Goal: Task Accomplishment & Management: Use online tool/utility

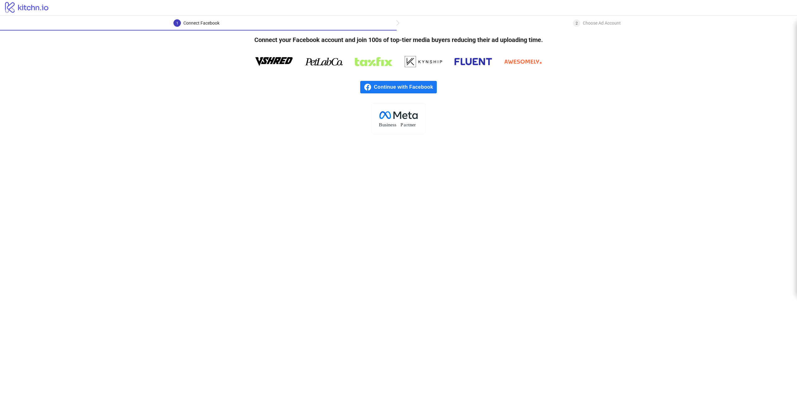
click at [380, 87] on span "Continue with Facebook" at bounding box center [405, 87] width 63 height 12
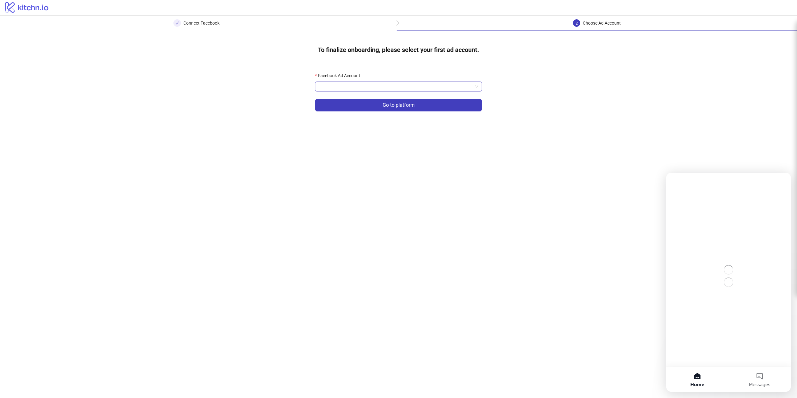
click at [365, 84] on input "Facebook Ad Account" at bounding box center [396, 86] width 154 height 9
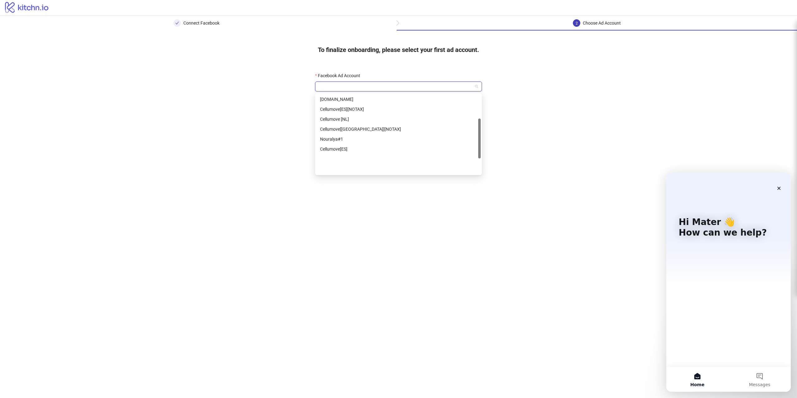
scroll to position [49, 0]
click at [366, 122] on div "Redstream[DE][Taxfree]" at bounding box center [398, 120] width 157 height 7
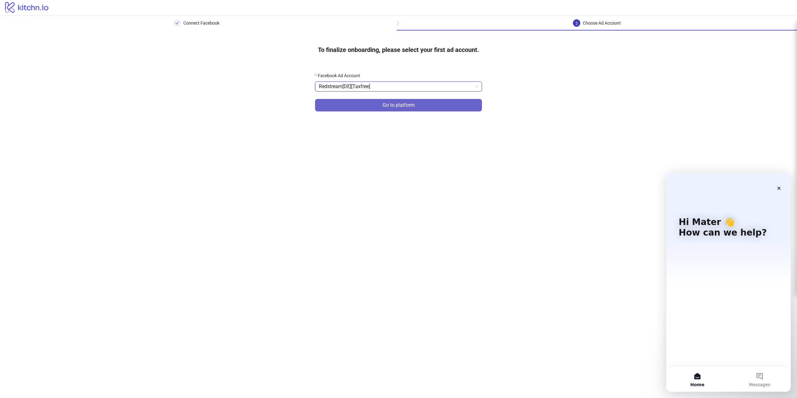
click at [355, 106] on button "Go to platform" at bounding box center [398, 105] width 167 height 12
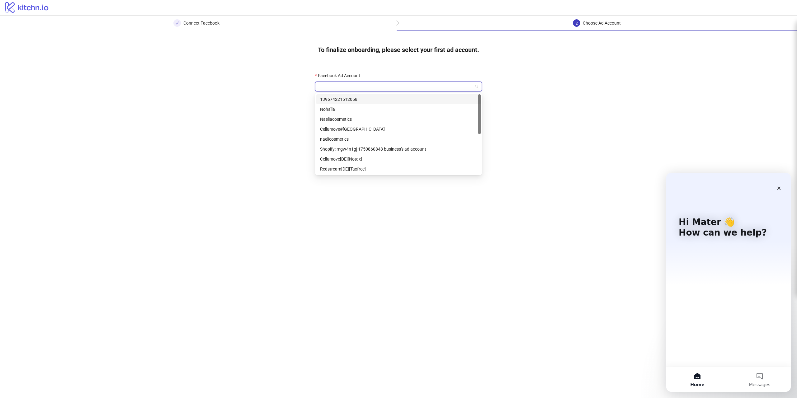
click at [369, 84] on input "Facebook Ad Account" at bounding box center [396, 86] width 154 height 9
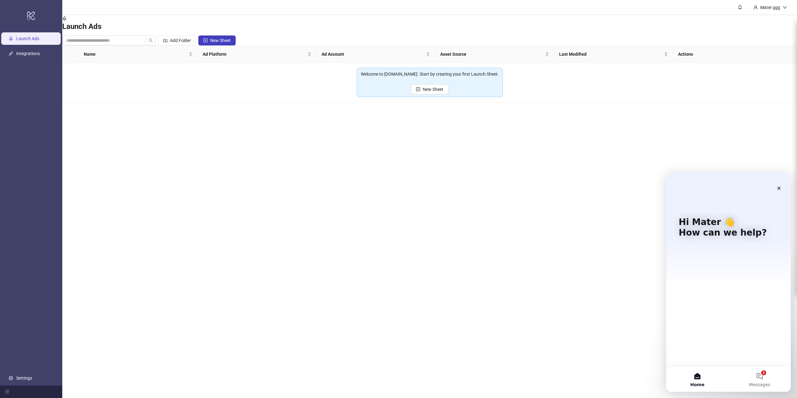
drag, startPoint x: 444, startPoint y: 90, endPoint x: 237, endPoint y: 117, distance: 207.8
click at [237, 117] on main "Mater ggg Launch Ads Add Folder New Sheet Name Ad Platform Ad Account Asset Sou…" at bounding box center [429, 199] width 735 height 398
click at [29, 53] on link "Integrations" at bounding box center [28, 53] width 24 height 5
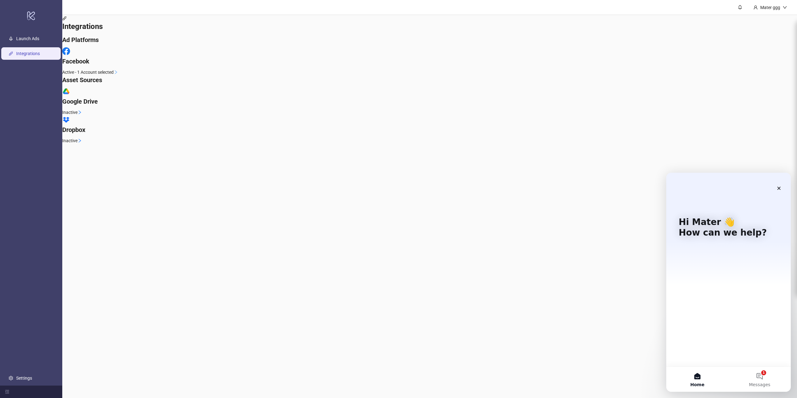
click at [114, 75] on span "Active - 1 Account selected" at bounding box center [87, 72] width 51 height 7
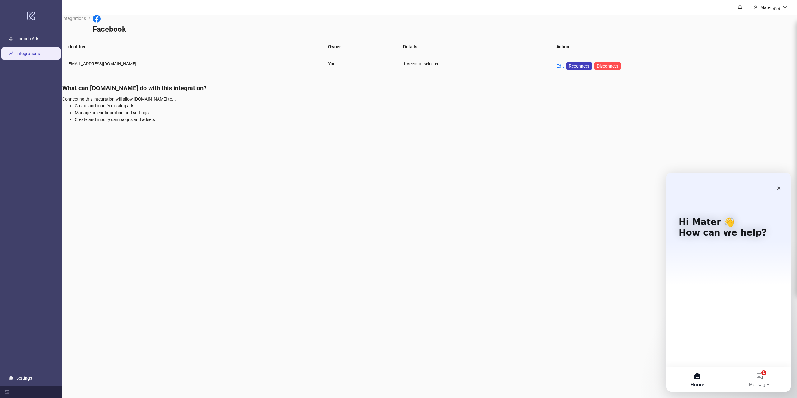
click at [551, 63] on td "Edit Reconnect Disconnect" at bounding box center [674, 65] width 246 height 21
click at [556, 63] on link "Edit" at bounding box center [559, 65] width 7 height 5
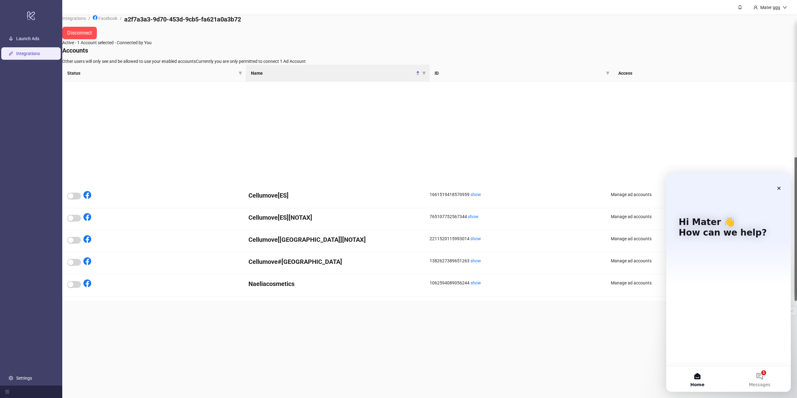
scroll to position [115, 0]
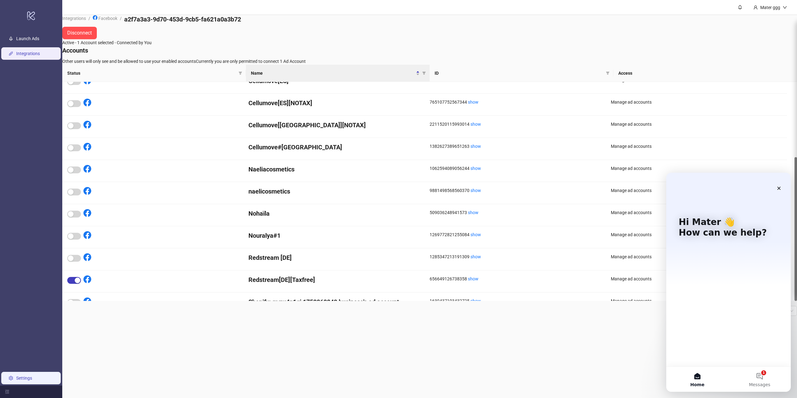
click at [17, 376] on link "Settings" at bounding box center [24, 378] width 16 height 5
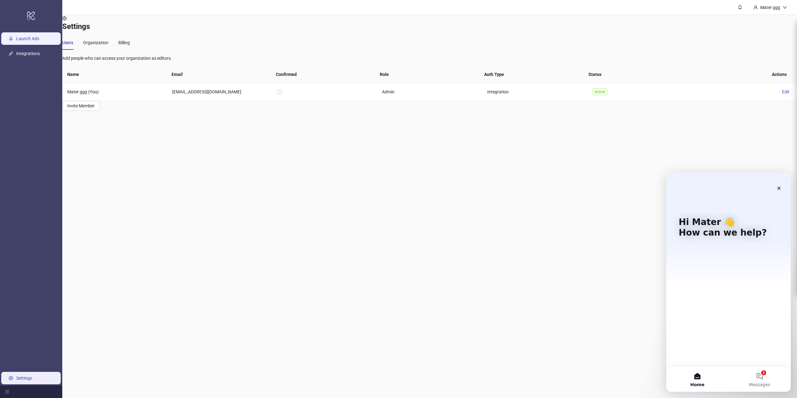
click at [39, 41] on link "Launch Ads" at bounding box center [27, 38] width 23 height 5
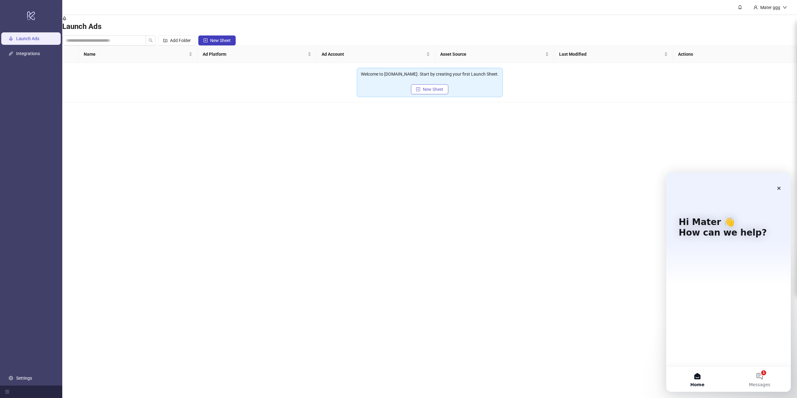
click at [444, 89] on button "New Sheet" at bounding box center [429, 89] width 37 height 10
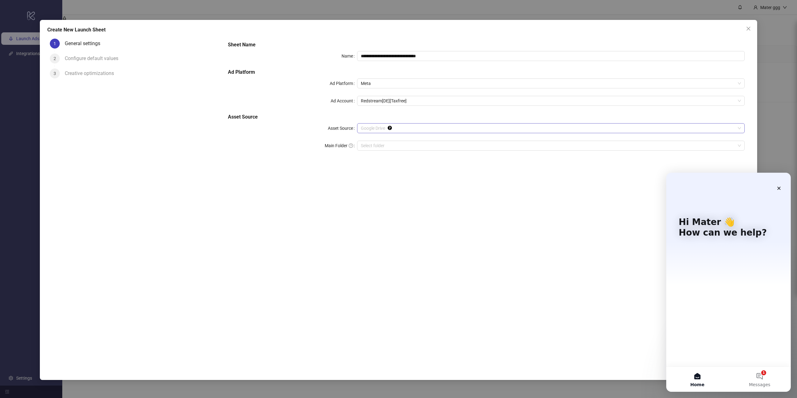
click at [404, 130] on span "Google Drive" at bounding box center [551, 128] width 380 height 9
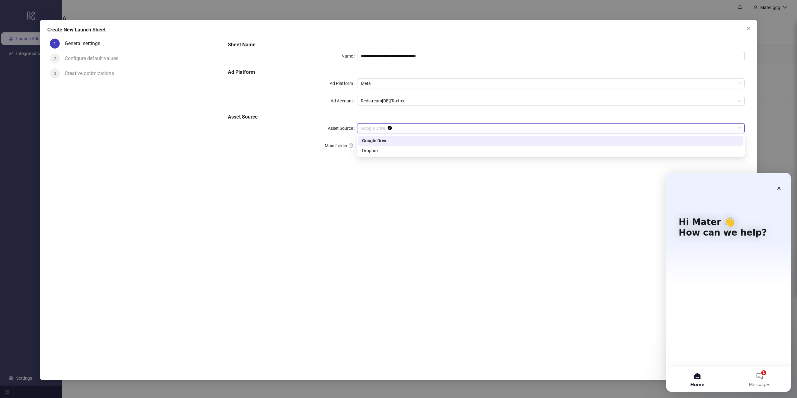
click at [404, 130] on span "Google Drive" at bounding box center [551, 128] width 380 height 9
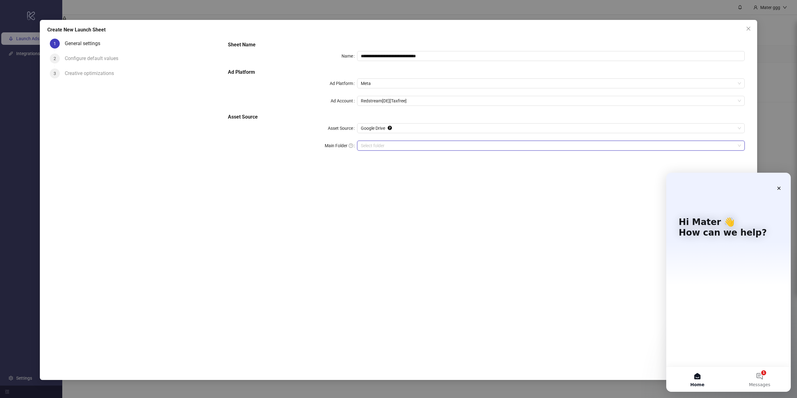
click at [392, 143] on input "Main Folder" at bounding box center [548, 145] width 374 height 9
click at [200, 133] on div "1 General settings 2 Configure default values 3 Creative optimizations" at bounding box center [135, 198] width 176 height 324
click at [774, 192] on div "Close" at bounding box center [778, 188] width 11 height 11
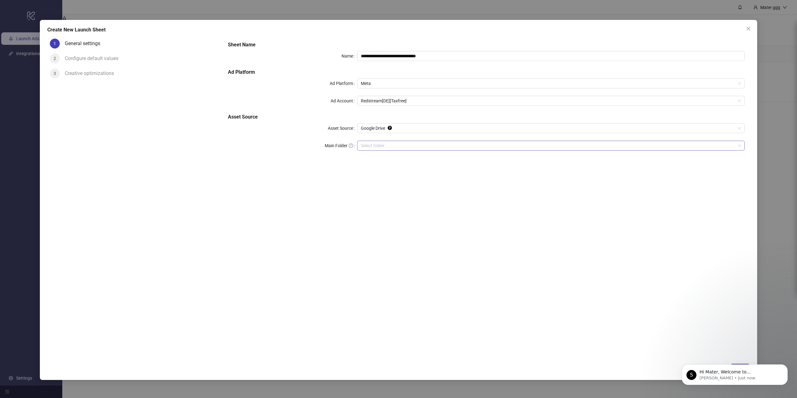
click at [401, 148] on input "Main Folder" at bounding box center [548, 145] width 374 height 9
click at [396, 145] on input "Main Folder" at bounding box center [548, 145] width 374 height 9
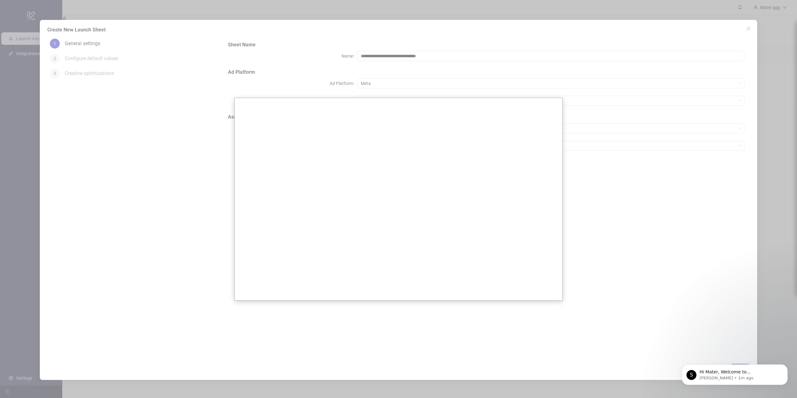
click at [164, 179] on div at bounding box center [398, 199] width 797 height 398
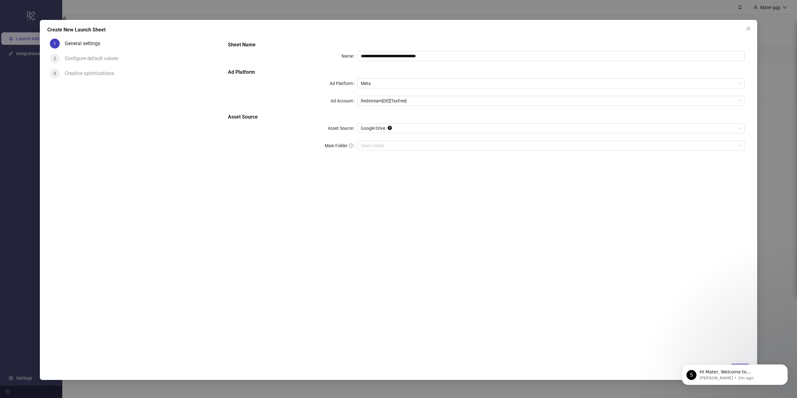
click at [431, 161] on form "**********" at bounding box center [486, 99] width 527 height 127
click at [411, 144] on input "Main Folder" at bounding box center [548, 145] width 374 height 9
click at [784, 368] on button "Dismiss notification" at bounding box center [786, 366] width 8 height 8
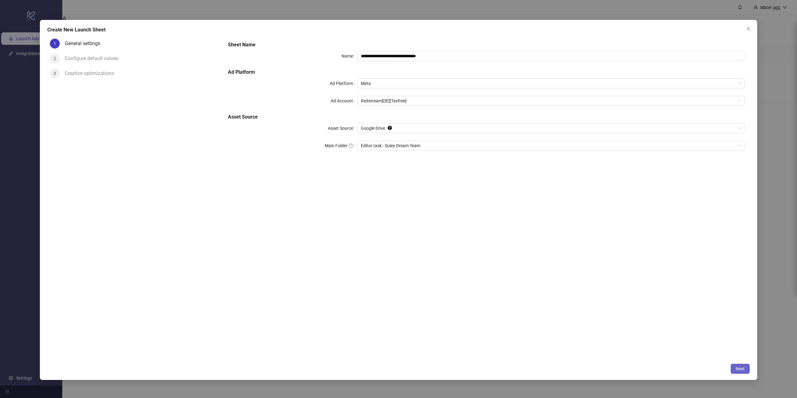
click at [736, 369] on span "Next" at bounding box center [739, 368] width 9 height 5
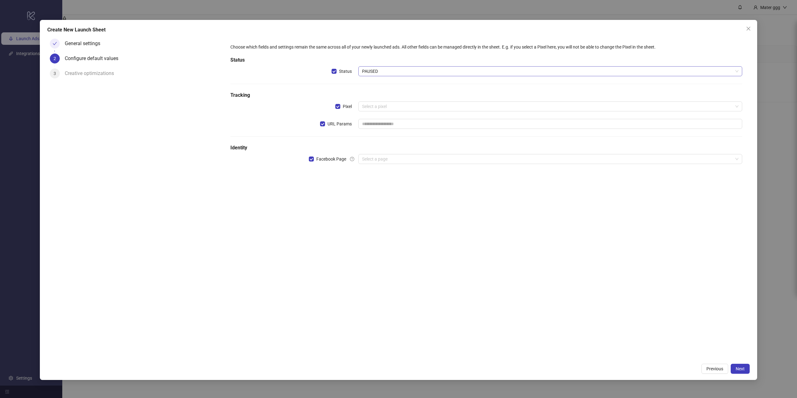
click at [398, 70] on span "PAUSED" at bounding box center [550, 71] width 376 height 9
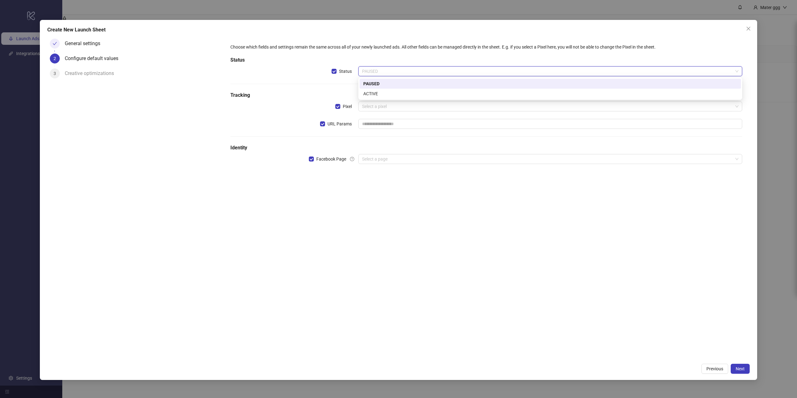
click at [398, 70] on span "PAUSED" at bounding box center [550, 71] width 376 height 9
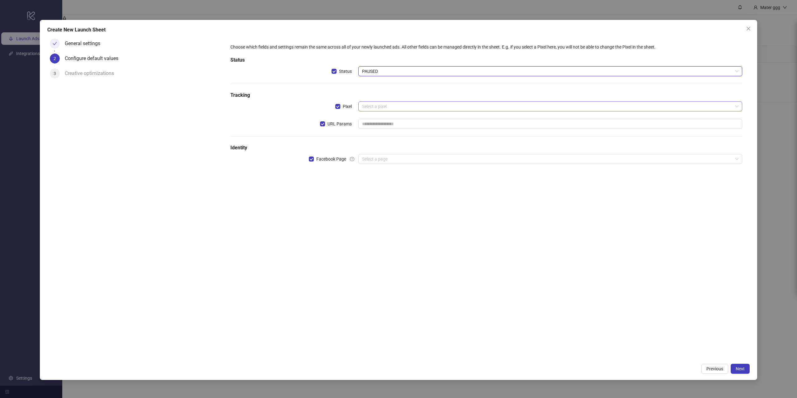
click at [399, 105] on input "search" at bounding box center [547, 106] width 371 height 9
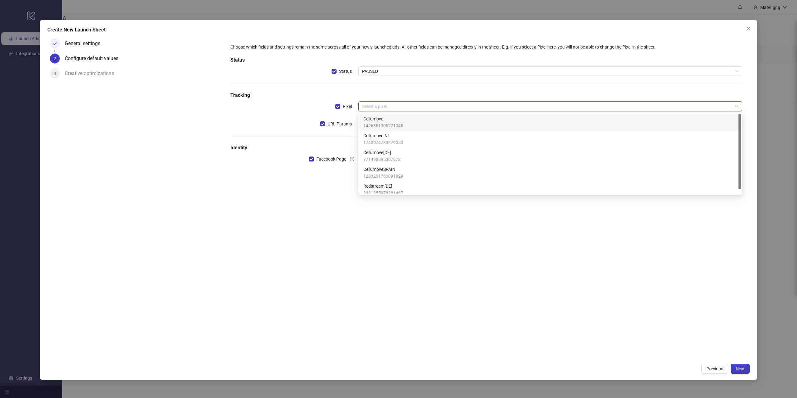
click at [398, 120] on span "Cellumove" at bounding box center [383, 118] width 40 height 7
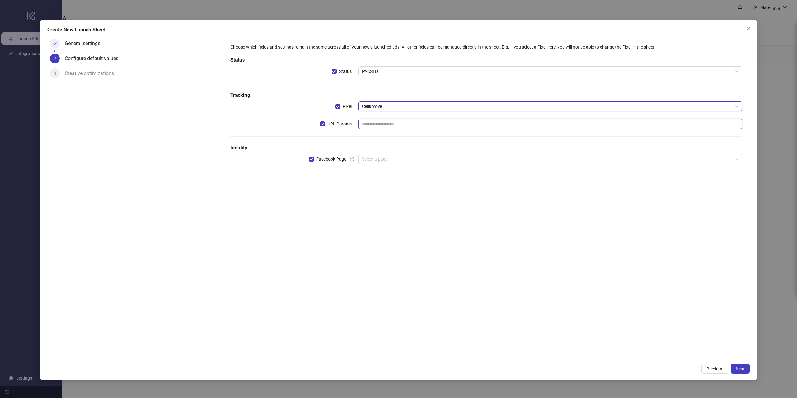
click at [390, 122] on input "text" at bounding box center [550, 124] width 384 height 10
click at [382, 157] on input "search" at bounding box center [547, 158] width 371 height 9
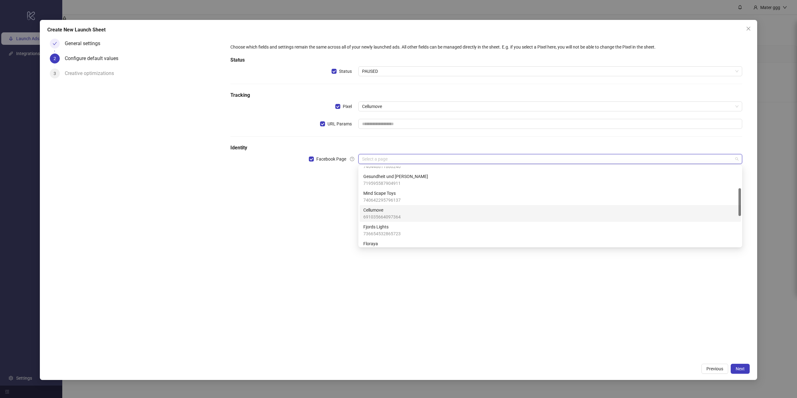
click at [409, 214] on div "Cellumove 691035664097364" at bounding box center [550, 214] width 374 height 14
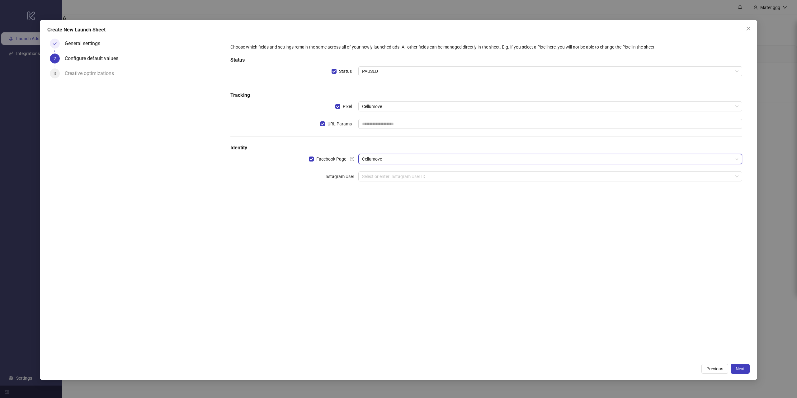
click at [393, 171] on div "Choose which fields and settings remain the same across all of your newly launc…" at bounding box center [486, 116] width 517 height 150
click at [395, 177] on input "search" at bounding box center [547, 176] width 371 height 9
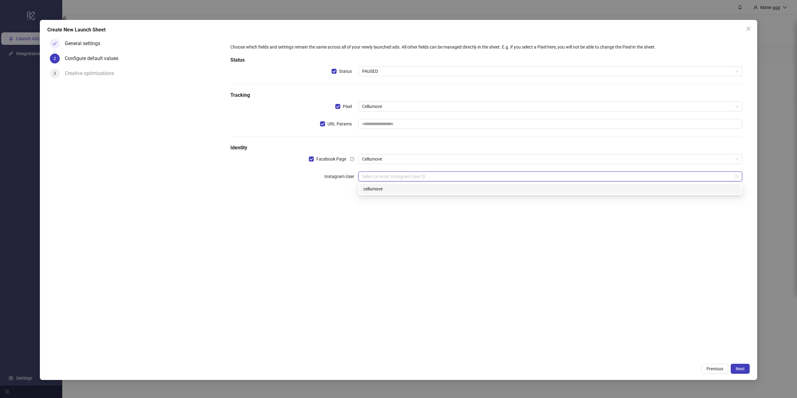
click at [399, 189] on div "cellumove" at bounding box center [550, 189] width 374 height 7
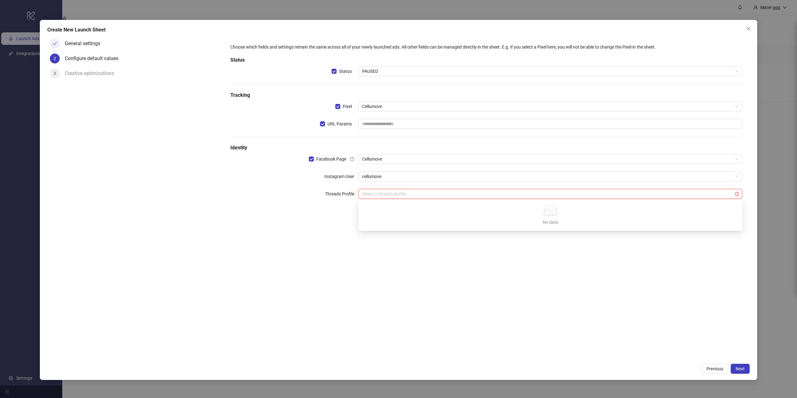
click at [392, 197] on input "search" at bounding box center [547, 193] width 371 height 9
click at [385, 275] on div "Choose which fields and settings remain the same across all of your newly launc…" at bounding box center [486, 198] width 527 height 324
click at [457, 239] on div "Choose which fields and settings remain the same across all of your newly launc…" at bounding box center [486, 198] width 527 height 324
click at [386, 125] on input "text" at bounding box center [550, 124] width 384 height 10
paste input "**********"
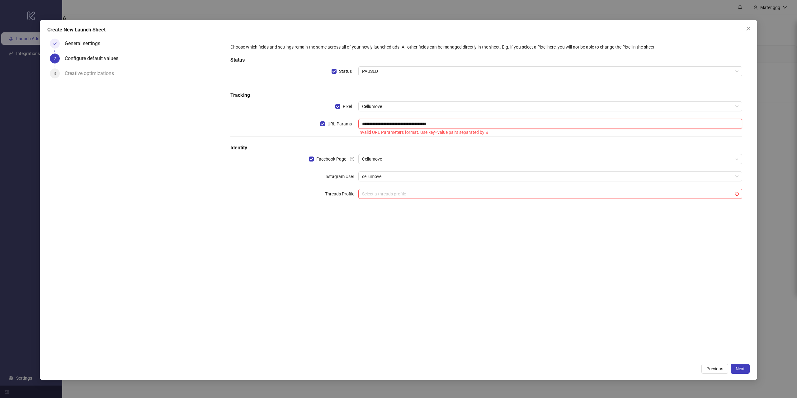
type input "**********"
click at [427, 141] on div "**********" at bounding box center [486, 125] width 517 height 168
click at [469, 123] on input "**********" at bounding box center [550, 124] width 384 height 10
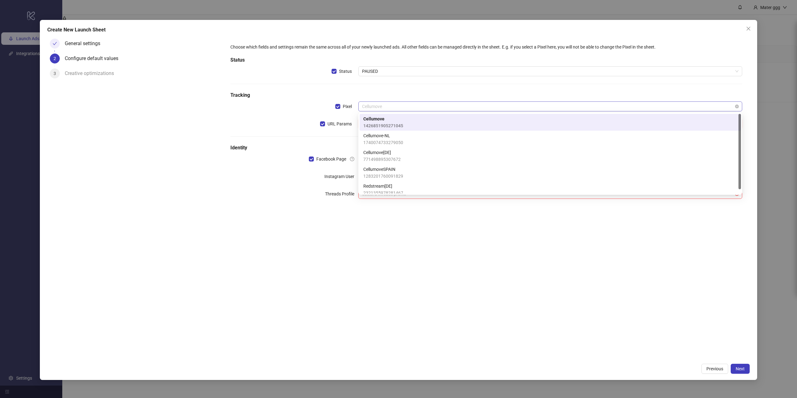
click at [383, 105] on span "Cellumove" at bounding box center [550, 106] width 376 height 9
click at [401, 111] on span "Cellumove" at bounding box center [550, 106] width 376 height 9
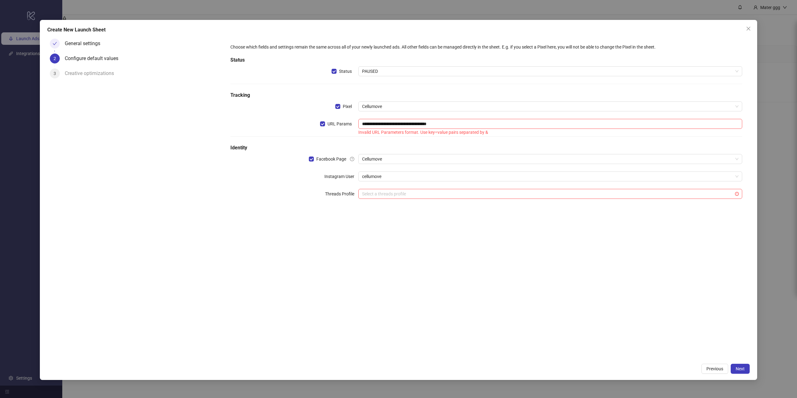
click at [436, 132] on div "Invalid URL Parameters format. Use key=value pairs separated by &" at bounding box center [550, 132] width 384 height 7
copy div "Invalid URL Parameters format. Use key=value pairs separated by &"
click at [435, 117] on div "**********" at bounding box center [486, 125] width 517 height 168
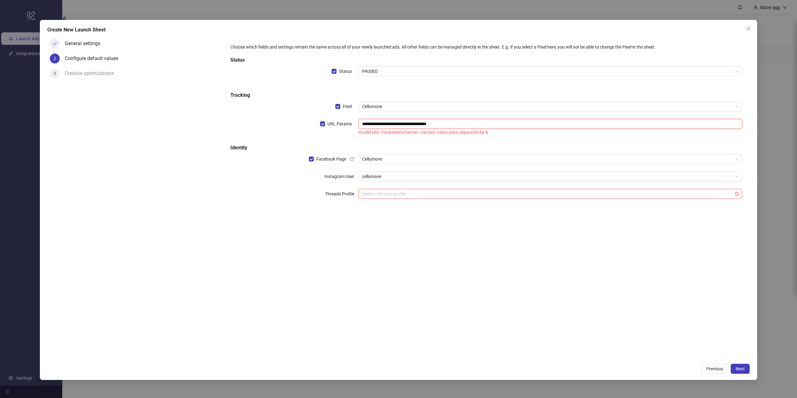
click at [431, 123] on input "**********" at bounding box center [550, 124] width 384 height 10
click at [452, 120] on input "**********" at bounding box center [550, 124] width 384 height 10
click at [415, 200] on div "Choose which fields and settings remain the same across all of your newly launc…" at bounding box center [486, 125] width 517 height 168
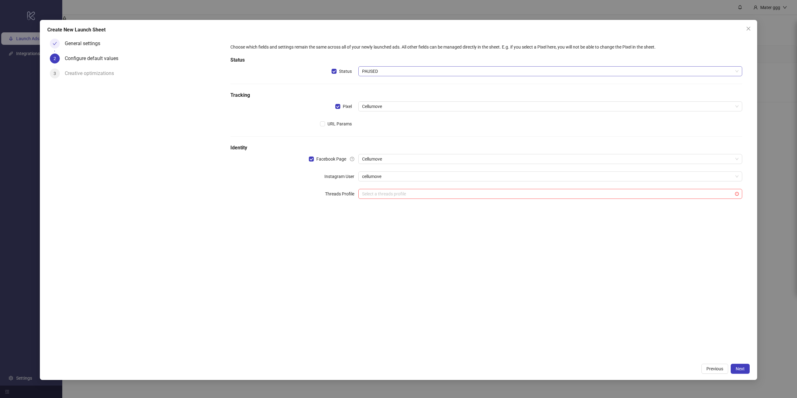
click at [384, 75] on span "PAUSED" at bounding box center [550, 71] width 376 height 9
click at [377, 73] on span "PAUSED" at bounding box center [550, 71] width 376 height 9
click at [244, 283] on div "Choose which fields and settings remain the same across all of your newly launc…" at bounding box center [486, 198] width 527 height 324
click at [361, 84] on div "Choose which fields and settings remain the same across all of your newly launc…" at bounding box center [486, 125] width 517 height 168
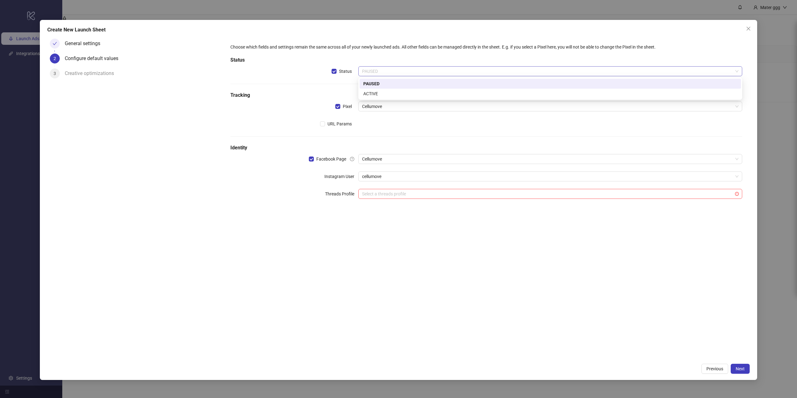
click at [377, 71] on span "PAUSED" at bounding box center [550, 71] width 376 height 9
click at [391, 91] on div "ACTIVE" at bounding box center [550, 93] width 374 height 7
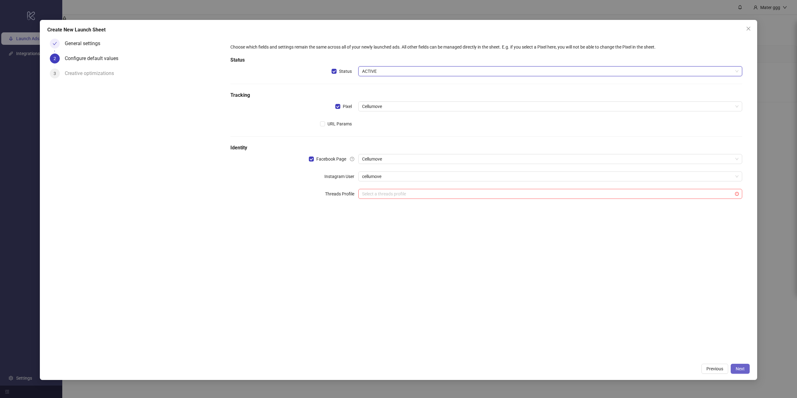
click at [745, 373] on button "Next" at bounding box center [740, 369] width 19 height 10
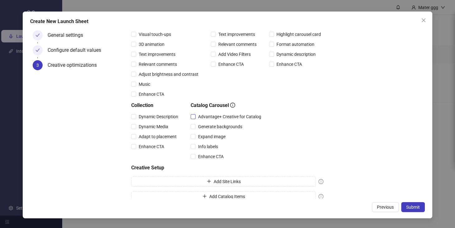
scroll to position [87, 0]
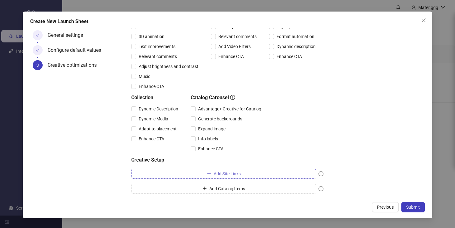
click at [222, 175] on span "Add Site Links" at bounding box center [227, 173] width 27 height 5
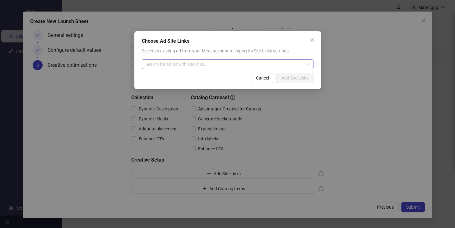
click at [217, 67] on input "search" at bounding box center [225, 63] width 159 height 9
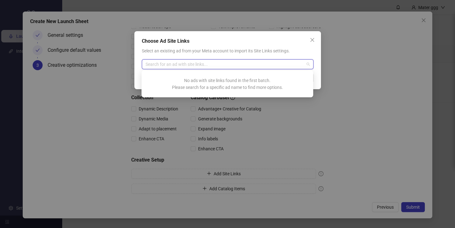
click at [217, 87] on span "No ads with site links found in the first batch. Please search for a specific a…" at bounding box center [227, 84] width 111 height 12
click at [209, 79] on span "No ads with site links found in the first batch. Please search for a specific a…" at bounding box center [227, 84] width 111 height 12
click at [219, 65] on input "search" at bounding box center [225, 63] width 159 height 9
click at [208, 64] on input "search" at bounding box center [225, 63] width 159 height 9
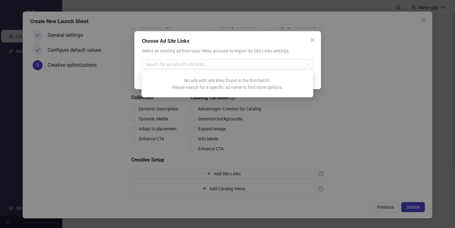
click at [360, 76] on div "Choose Ad Site Links Select an existing ad from your Meta account to import its…" at bounding box center [227, 114] width 455 height 228
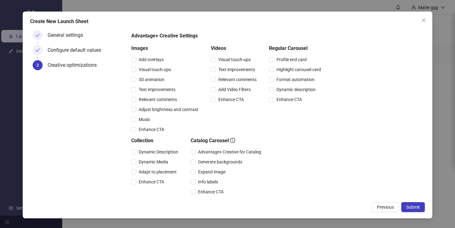
scroll to position [0, 0]
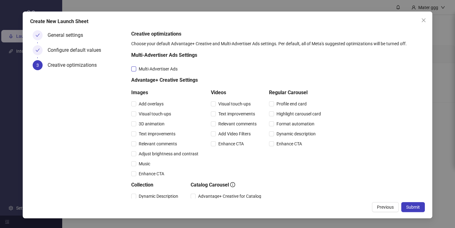
click at [177, 68] on span "Multi-Advertiser Ads" at bounding box center [158, 68] width 44 height 7
click at [410, 208] on span "Submit" at bounding box center [413, 206] width 14 height 5
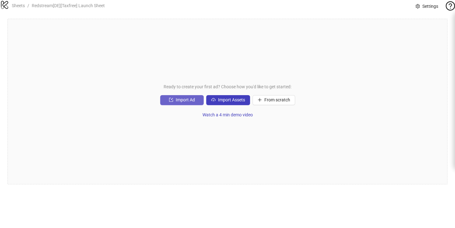
click at [192, 102] on span "Import Ad" at bounding box center [185, 99] width 19 height 5
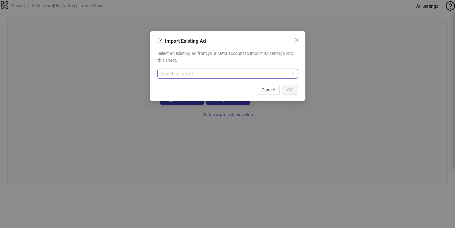
click at [210, 75] on input "search" at bounding box center [225, 73] width 128 height 9
click at [265, 55] on span "Select an existing ad from your Meta account to import its settings into this s…" at bounding box center [227, 57] width 141 height 14
click at [297, 39] on icon "close" at bounding box center [297, 40] width 4 height 4
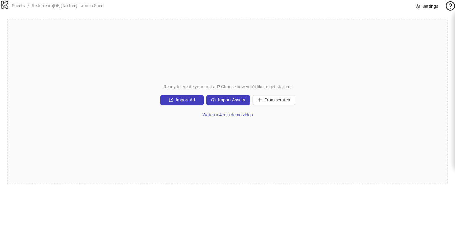
click at [232, 105] on div "Ready to create your first ad? Choose how you'd like to get started: Import Ad …" at bounding box center [227, 101] width 440 height 165
click at [232, 102] on span "Import Assets" at bounding box center [231, 99] width 27 height 5
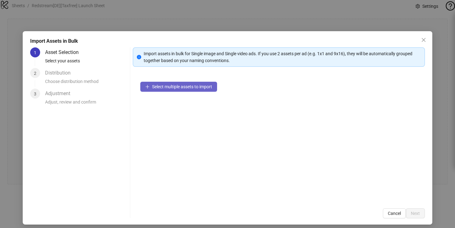
click at [203, 88] on span "Select multiple assets to import" at bounding box center [182, 86] width 60 height 5
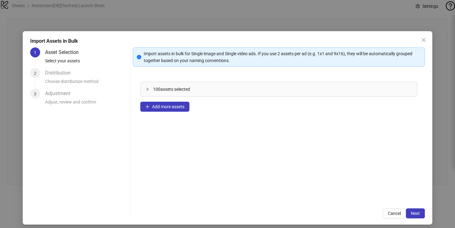
click at [157, 90] on span "100" at bounding box center [156, 89] width 7 height 5
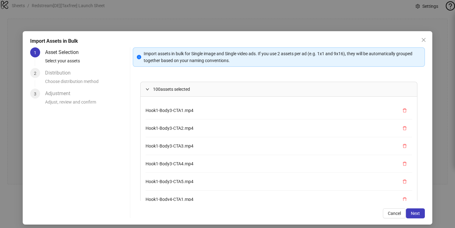
click at [153, 91] on span "100" at bounding box center [156, 89] width 7 height 5
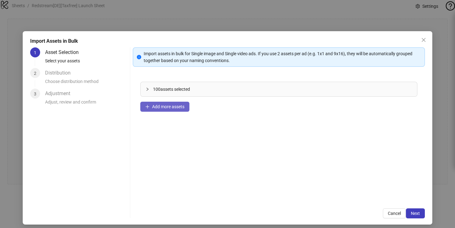
click at [181, 107] on span "Add more assets" at bounding box center [168, 106] width 32 height 5
click at [182, 109] on button "Add more assets" at bounding box center [164, 106] width 49 height 10
click at [177, 107] on span "Add more assets" at bounding box center [168, 106] width 32 height 5
click at [416, 214] on span "Next" at bounding box center [415, 212] width 9 height 5
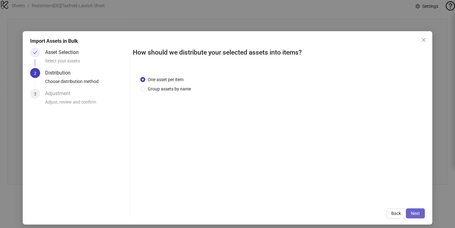
click at [413, 213] on span "Next" at bounding box center [415, 212] width 9 height 5
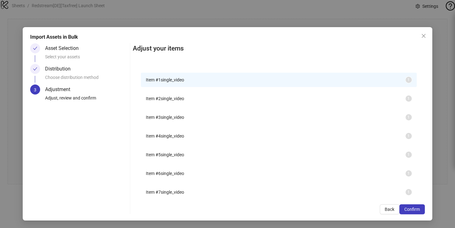
scroll to position [604, 0]
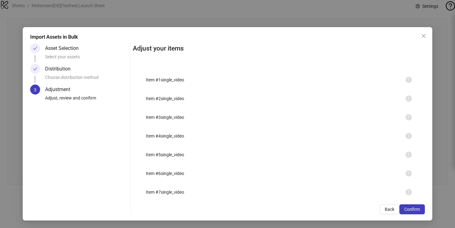
click at [411, 208] on span "Confirm" at bounding box center [413, 208] width 16 height 5
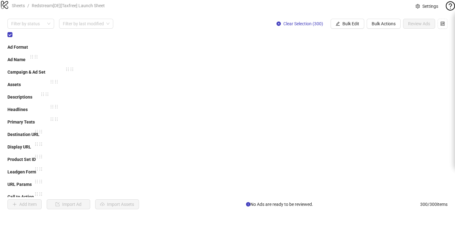
click at [45, 69] on strong "Campaign & Ad Set" at bounding box center [26, 71] width 38 height 5
click at [344, 26] on span "Bulk Edit" at bounding box center [351, 23] width 17 height 5
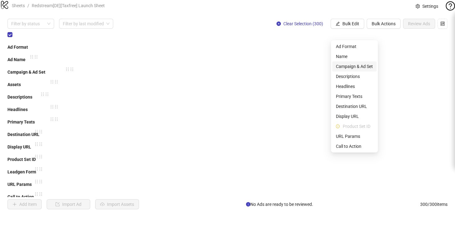
click at [361, 67] on span "Campaign & Ad Set" at bounding box center [354, 66] width 37 height 7
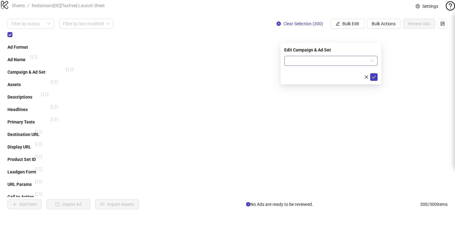
click at [326, 61] on input "search" at bounding box center [328, 60] width 80 height 9
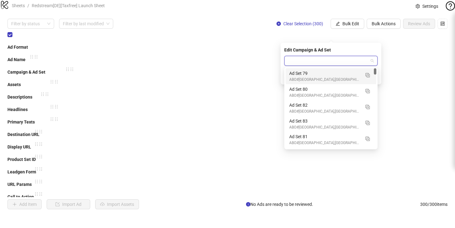
click at [101, 68] on div "Campaign & Ad Set" at bounding box center [53, 74] width 93 height 12
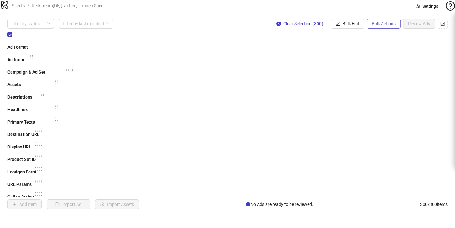
click at [378, 26] on span "Bulk Actions" at bounding box center [384, 23] width 24 height 5
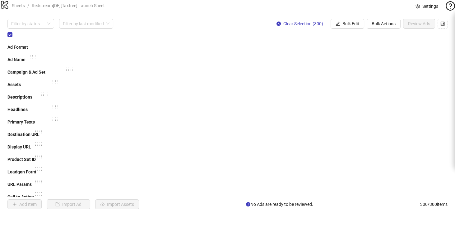
drag, startPoint x: 249, startPoint y: 40, endPoint x: 267, endPoint y: 45, distance: 18.3
click at [249, 40] on div "**********" at bounding box center [227, 113] width 455 height 205
drag, startPoint x: 372, startPoint y: 77, endPoint x: 399, endPoint y: 77, distance: 27.1
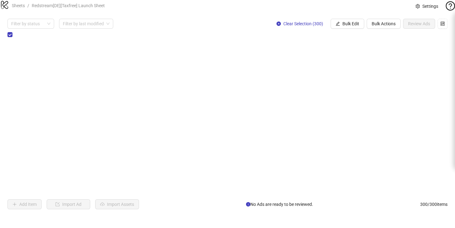
drag, startPoint x: 281, startPoint y: 85, endPoint x: 299, endPoint y: 85, distance: 17.4
drag, startPoint x: 263, startPoint y: 88, endPoint x: 328, endPoint y: 86, distance: 65.4
drag, startPoint x: 345, startPoint y: 80, endPoint x: 381, endPoint y: 76, distance: 35.7
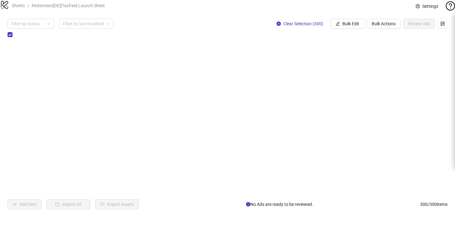
drag, startPoint x: 379, startPoint y: 76, endPoint x: 117, endPoint y: 63, distance: 262.1
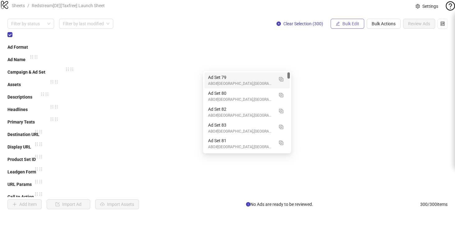
click at [349, 26] on span "Bulk Edit" at bounding box center [351, 23] width 17 height 5
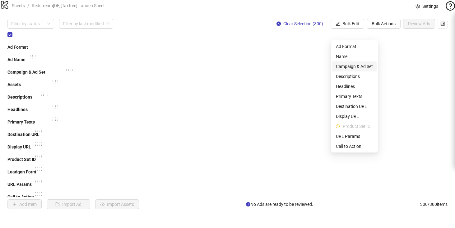
click at [352, 65] on span "Campaign & Ad Set" at bounding box center [354, 66] width 37 height 7
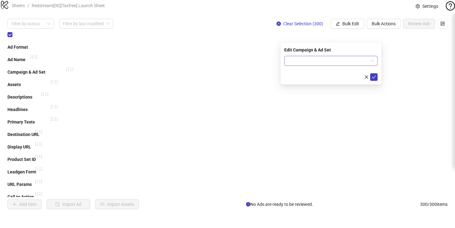
click at [312, 59] on input "search" at bounding box center [328, 60] width 80 height 9
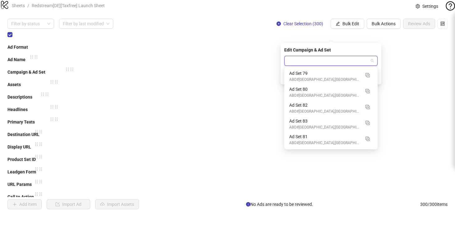
drag, startPoint x: 375, startPoint y: 75, endPoint x: 376, endPoint y: 64, distance: 11.2
click at [376, 64] on body "**********" at bounding box center [227, 114] width 455 height 228
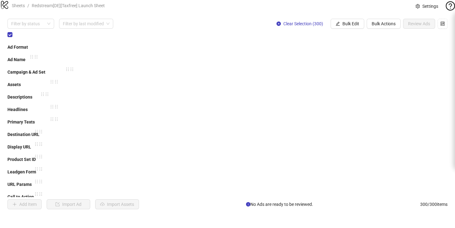
click at [357, 29] on button "Bulk Edit" at bounding box center [348, 24] width 34 height 10
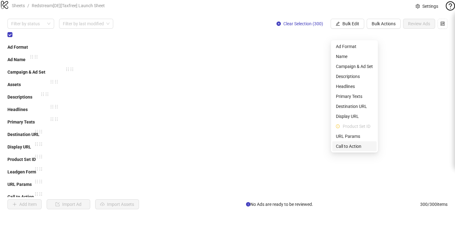
click at [346, 145] on span "Call to Action" at bounding box center [354, 146] width 37 height 7
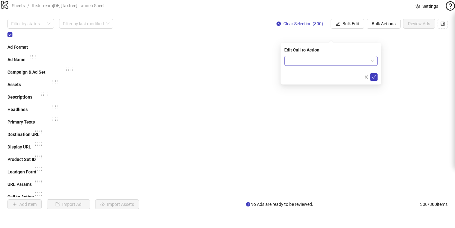
click at [332, 62] on input "search" at bounding box center [328, 60] width 80 height 9
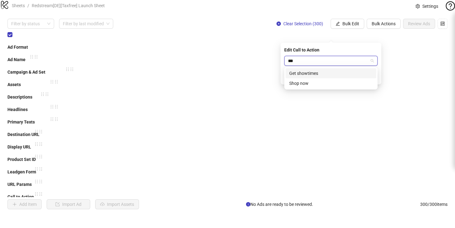
type input "****"
click at [305, 73] on div "Shop now" at bounding box center [330, 73] width 83 height 7
click at [374, 76] on icon "check" at bounding box center [374, 77] width 4 height 4
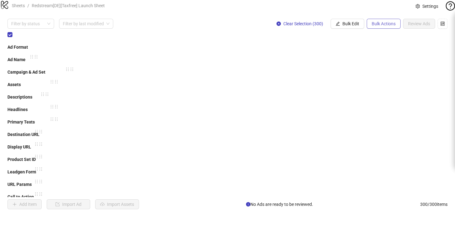
click at [372, 26] on span "Bulk Actions" at bounding box center [384, 23] width 24 height 5
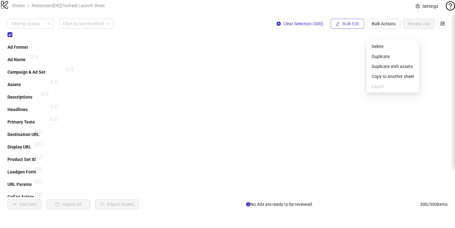
click at [350, 26] on span "Bulk Edit" at bounding box center [351, 23] width 17 height 5
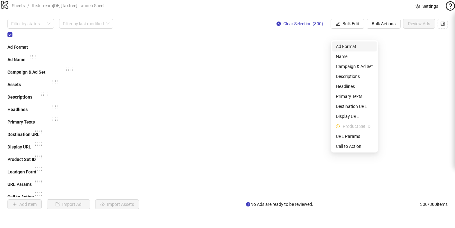
click at [358, 46] on span "Ad Format" at bounding box center [354, 46] width 37 height 7
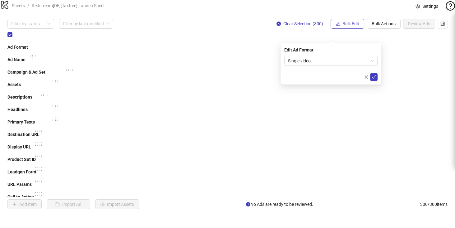
click at [351, 26] on span "Bulk Edit" at bounding box center [351, 23] width 17 height 5
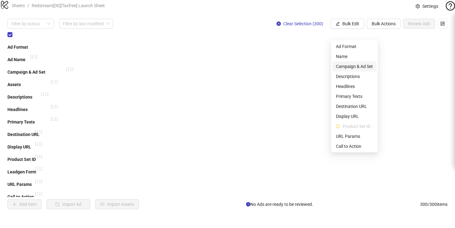
click at [350, 68] on span "Campaign & Ad Set" at bounding box center [354, 66] width 37 height 7
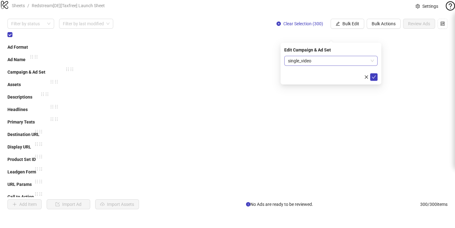
click at [345, 60] on span "single_video" at bounding box center [331, 60] width 86 height 9
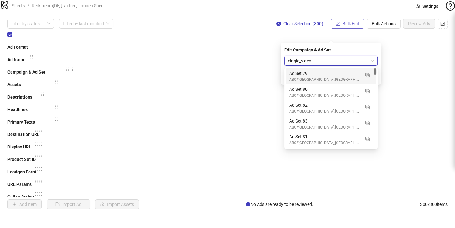
click at [358, 29] on button "Bulk Edit" at bounding box center [348, 24] width 34 height 10
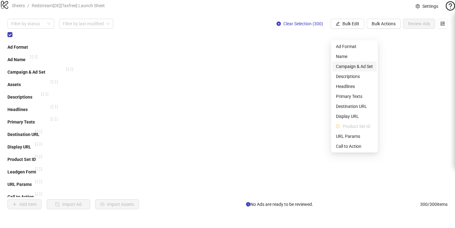
click at [351, 66] on span "Campaign & Ad Set" at bounding box center [354, 66] width 37 height 7
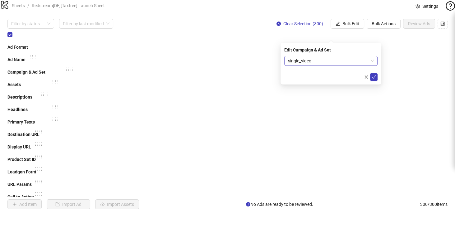
click at [318, 59] on span "single_video" at bounding box center [331, 60] width 86 height 9
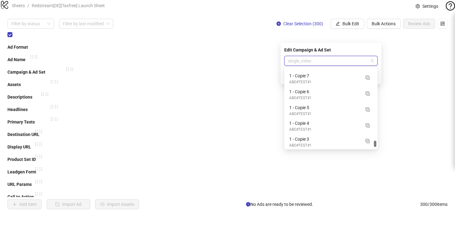
scroll to position [5789, 0]
drag, startPoint x: 375, startPoint y: 71, endPoint x: 372, endPoint y: 152, distance: 81.3
click at [372, 152] on body "**********" at bounding box center [227, 114] width 455 height 228
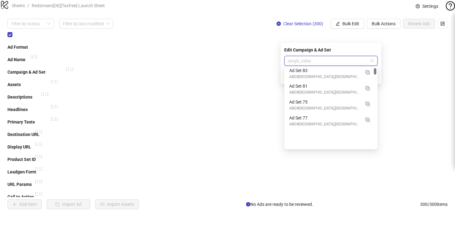
scroll to position [0, 0]
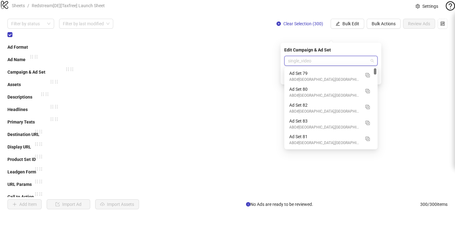
drag, startPoint x: 375, startPoint y: 144, endPoint x: 383, endPoint y: 64, distance: 79.8
click at [383, 64] on body "**********" at bounding box center [227, 114] width 455 height 228
click at [237, 40] on div "**********" at bounding box center [227, 113] width 455 height 205
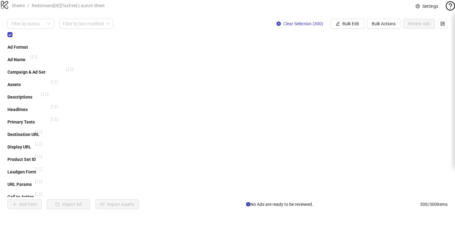
click at [346, 26] on span "Bulk Edit" at bounding box center [351, 23] width 17 height 5
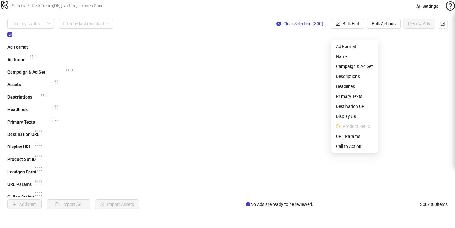
click at [446, 10] on icon "question-circle" at bounding box center [450, 5] width 9 height 9
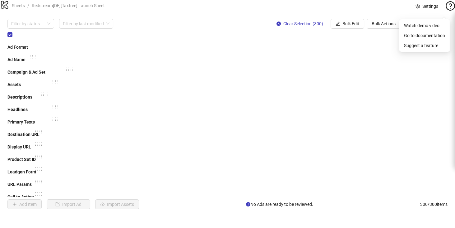
click at [293, 11] on div "logo/logo-mobile Sheets / Redstream[DE][Taxfree] Launch Sheet Settings" at bounding box center [227, 5] width 455 height 11
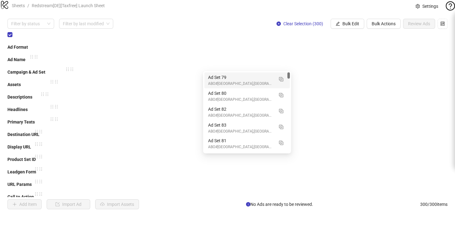
click at [186, 41] on div "**********" at bounding box center [227, 113] width 455 height 205
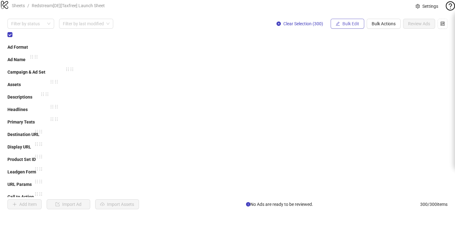
click at [343, 29] on button "Bulk Edit" at bounding box center [348, 24] width 34 height 10
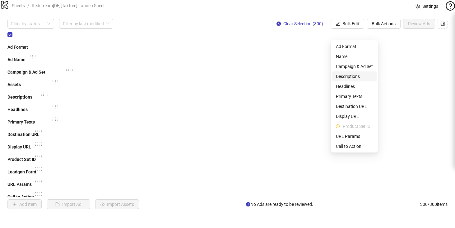
click at [352, 75] on span "Descriptions" at bounding box center [354, 76] width 37 height 7
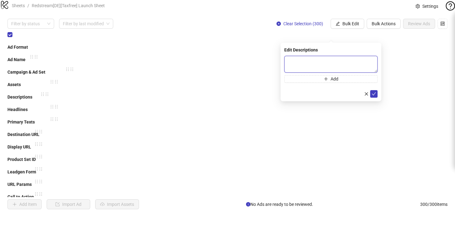
click at [344, 60] on textarea at bounding box center [330, 64] width 93 height 17
paste textarea "**********"
type textarea "**********"
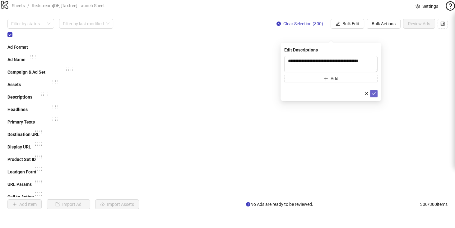
click at [375, 94] on icon "check" at bounding box center [374, 93] width 4 height 4
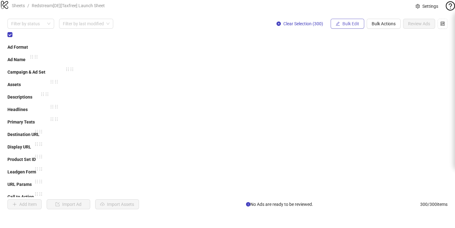
click at [354, 26] on span "Bulk Edit" at bounding box center [351, 23] width 17 height 5
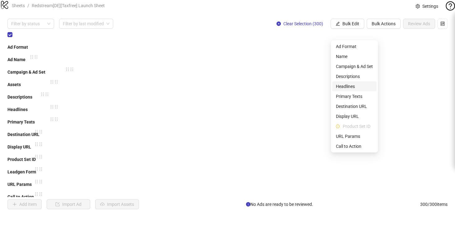
click at [357, 88] on span "Headlines" at bounding box center [354, 86] width 37 height 7
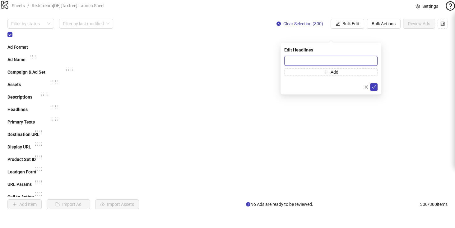
click at [321, 60] on input "text" at bounding box center [330, 61] width 93 height 10
paste input "**********"
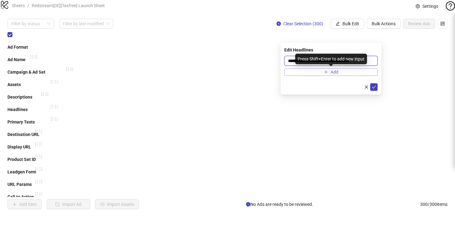
type input "**********"
click at [324, 72] on icon "plus" at bounding box center [326, 72] width 4 height 4
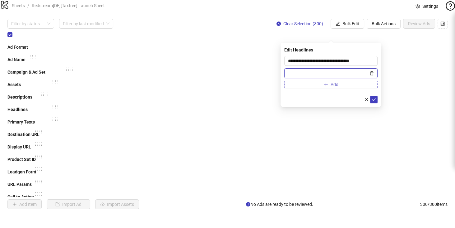
click at [373, 73] on icon "delete" at bounding box center [372, 73] width 4 height 4
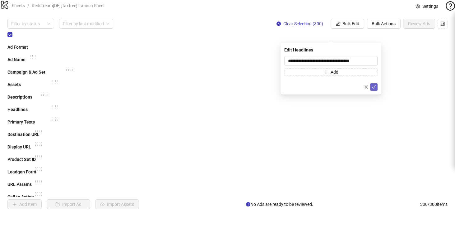
click at [375, 86] on icon "check" at bounding box center [374, 86] width 4 height 3
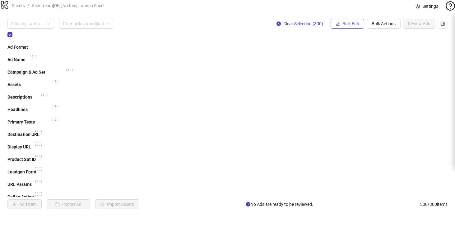
click at [354, 26] on span "Bulk Edit" at bounding box center [351, 23] width 17 height 5
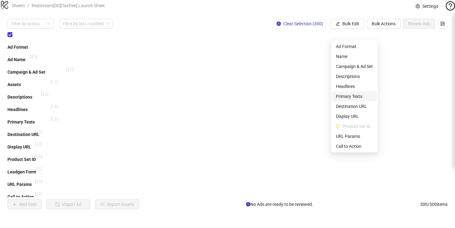
click at [353, 92] on li "Primary Texts" at bounding box center [354, 96] width 45 height 10
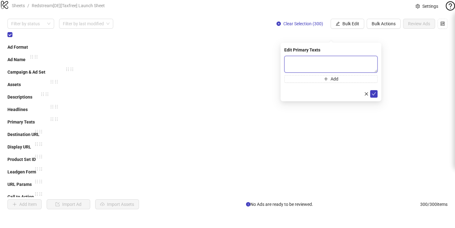
click at [314, 59] on textarea at bounding box center [330, 64] width 93 height 17
paste textarea "**********"
type textarea "**********"
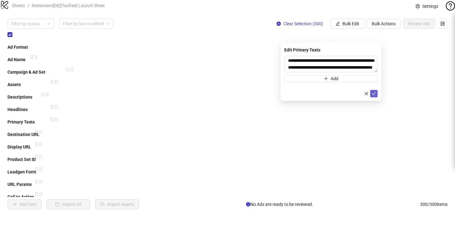
click at [371, 92] on button "submit" at bounding box center [373, 93] width 7 height 7
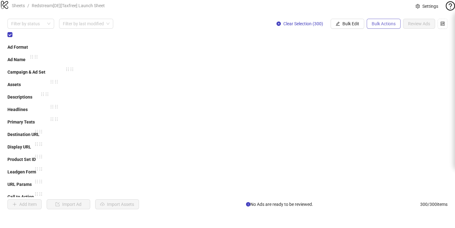
click at [385, 26] on span "Bulk Actions" at bounding box center [384, 23] width 24 height 5
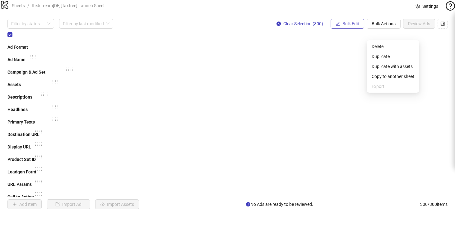
click at [350, 26] on span "Bulk Edit" at bounding box center [351, 23] width 17 height 5
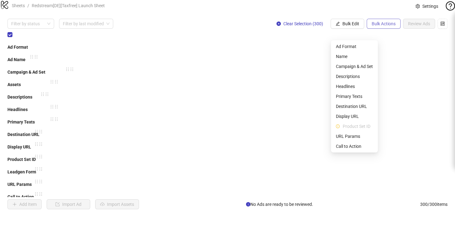
click at [381, 26] on span "Bulk Actions" at bounding box center [384, 23] width 24 height 5
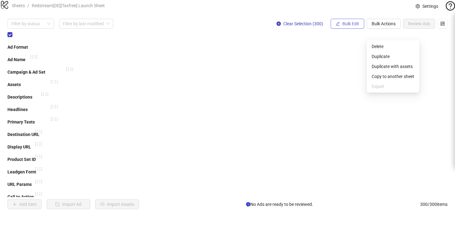
click at [352, 26] on span "Bulk Edit" at bounding box center [351, 23] width 17 height 5
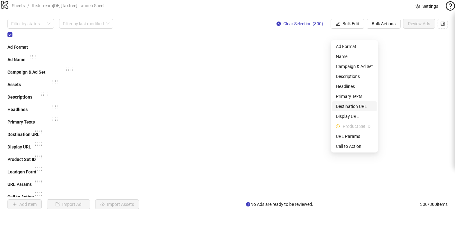
click at [355, 106] on span "Destination URL" at bounding box center [354, 106] width 37 height 7
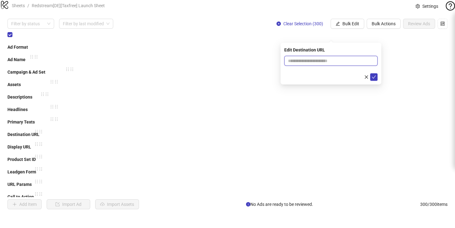
click at [333, 59] on input "text" at bounding box center [328, 60] width 81 height 7
paste input "**********"
type input "**********"
click at [374, 75] on icon "check" at bounding box center [374, 77] width 4 height 4
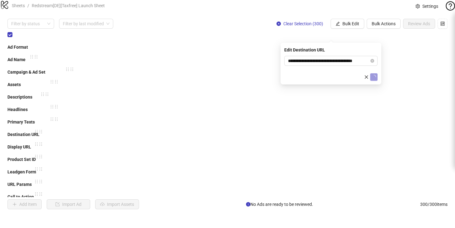
scroll to position [0, 0]
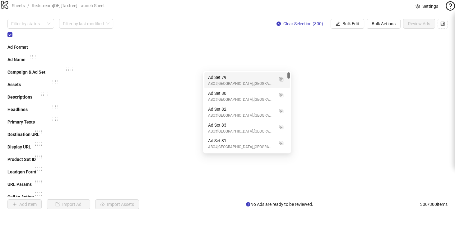
click at [384, 29] on button "Bulk Actions" at bounding box center [384, 24] width 34 height 10
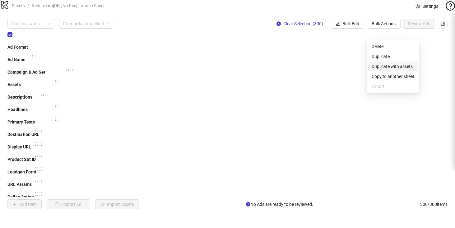
click at [388, 65] on span "Duplicate with assets" at bounding box center [393, 66] width 43 height 7
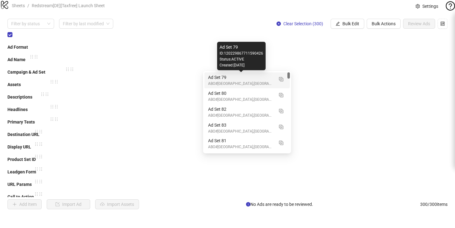
click at [234, 29] on div "Filter by status Filter by last modified Clear Selection (300) Bulk Edit Bulk A…" at bounding box center [227, 24] width 440 height 10
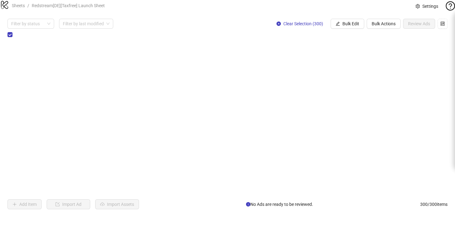
drag, startPoint x: 321, startPoint y: 109, endPoint x: 370, endPoint y: 90, distance: 52.5
drag, startPoint x: 137, startPoint y: 97, endPoint x: 210, endPoint y: 101, distance: 73.0
drag, startPoint x: 147, startPoint y: 98, endPoint x: 265, endPoint y: 87, distance: 118.2
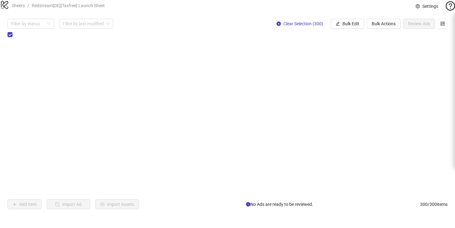
scroll to position [0, 332]
drag, startPoint x: 157, startPoint y: 72, endPoint x: 175, endPoint y: 75, distance: 17.7
drag, startPoint x: 55, startPoint y: 65, endPoint x: 411, endPoint y: 48, distance: 356.5
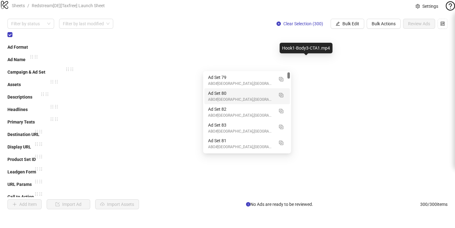
drag, startPoint x: 289, startPoint y: 74, endPoint x: 301, endPoint y: 58, distance: 20.2
click at [301, 58] on body "**********" at bounding box center [227, 114] width 455 height 228
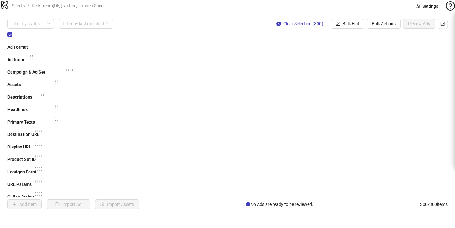
click at [9, 9] on icon "logo/logo-mobile" at bounding box center [4, 4] width 9 height 9
click at [18, 9] on link "Sheets" at bounding box center [19, 5] width 16 height 7
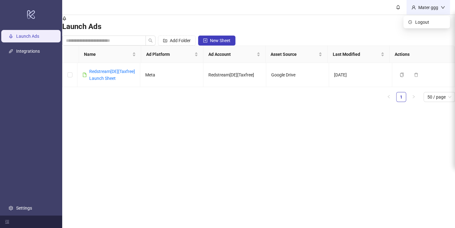
click at [418, 6] on div "Mater ggg" at bounding box center [428, 7] width 25 height 7
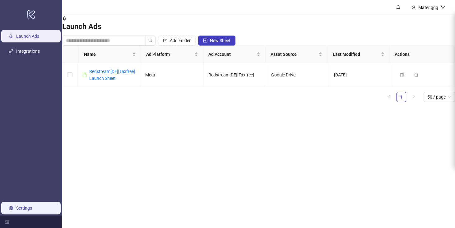
click at [29, 205] on link "Settings" at bounding box center [24, 207] width 16 height 5
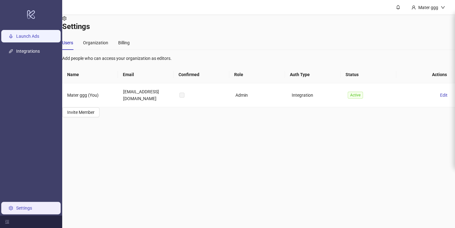
click at [32, 35] on link "Launch Ads" at bounding box center [27, 36] width 23 height 5
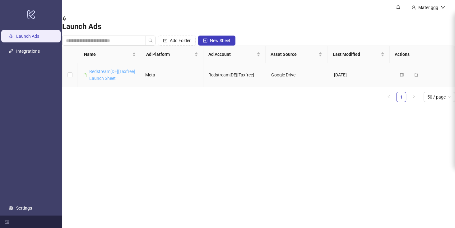
click at [125, 78] on link "Redstream[DE][Taxfree] Launch Sheet" at bounding box center [112, 75] width 46 height 12
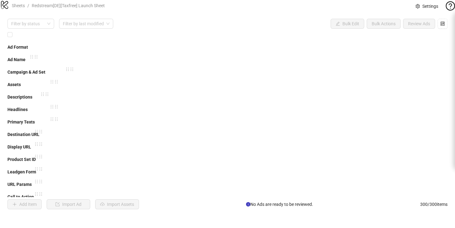
click at [101, 68] on div "Campaign & Ad Set" at bounding box center [53, 74] width 93 height 12
click at [374, 26] on span "Bulk Actions" at bounding box center [384, 23] width 24 height 5
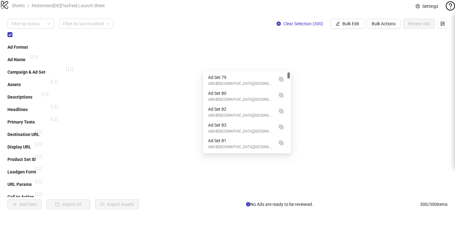
drag, startPoint x: 289, startPoint y: 84, endPoint x: 286, endPoint y: 57, distance: 27.5
click at [286, 57] on body "**********" at bounding box center [227, 114] width 455 height 228
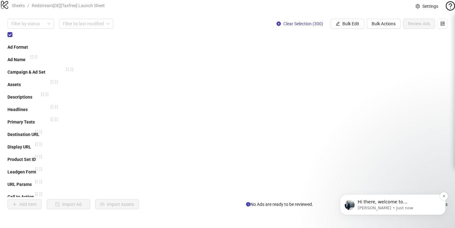
click at [382, 198] on div "Hi there, welcome to Kitchn.io. I'll reach out via e-mail separately, but just …" at bounding box center [398, 202] width 82 height 8
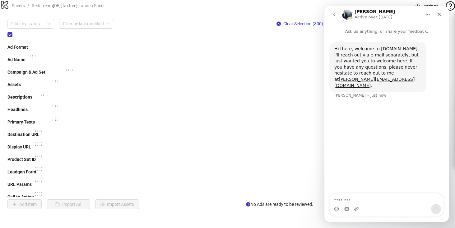
click at [358, 200] on textarea "Message…" at bounding box center [387, 198] width 114 height 11
type textarea "**"
type textarea "**********"
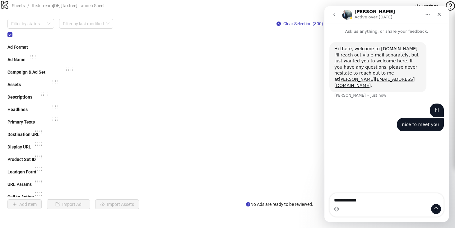
type textarea "**********"
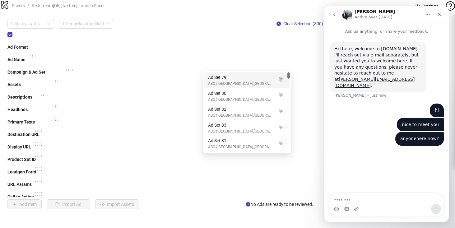
type input "***"
click at [280, 80] on img "button" at bounding box center [281, 79] width 4 height 4
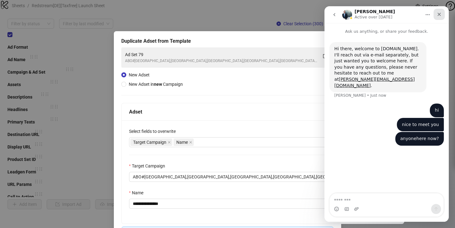
click at [441, 18] on div "Close" at bounding box center [439, 14] width 11 height 11
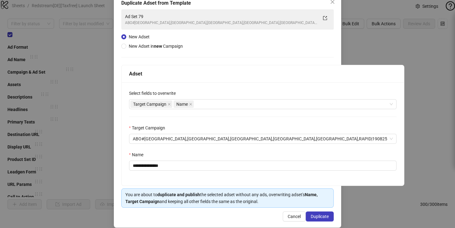
scroll to position [45, 0]
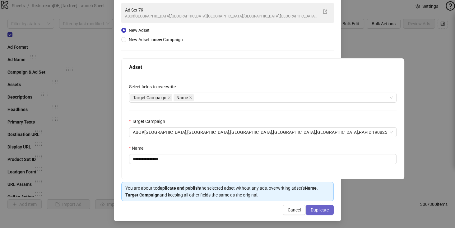
click at [321, 207] on span "Duplicate" at bounding box center [320, 209] width 18 height 5
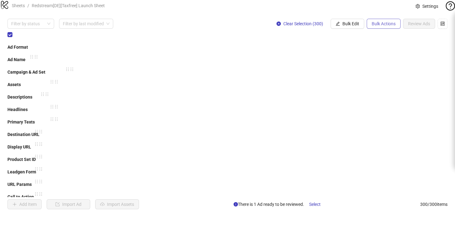
click at [375, 26] on span "Bulk Actions" at bounding box center [384, 23] width 24 height 5
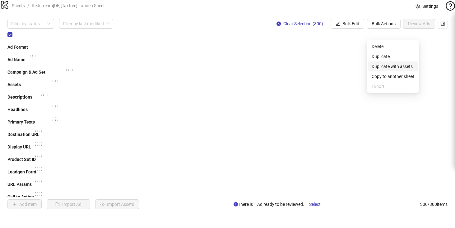
click at [389, 65] on span "Duplicate with assets" at bounding box center [393, 66] width 43 height 7
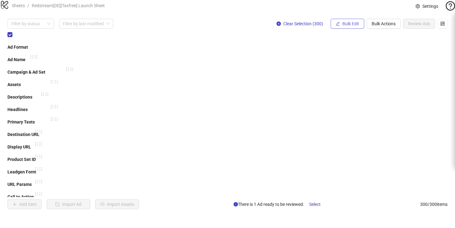
click at [357, 26] on span "Bulk Edit" at bounding box center [351, 23] width 17 height 5
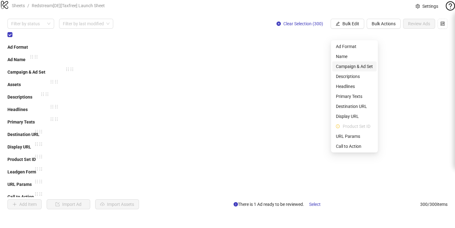
click at [355, 68] on span "Campaign & Ad Set" at bounding box center [354, 66] width 37 height 7
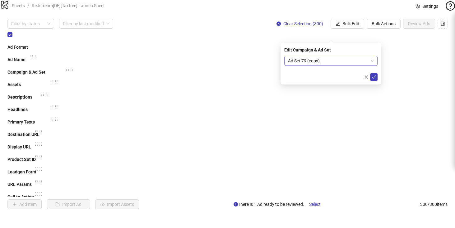
click at [336, 62] on span "Ad Set 79 (copy)" at bounding box center [331, 60] width 86 height 9
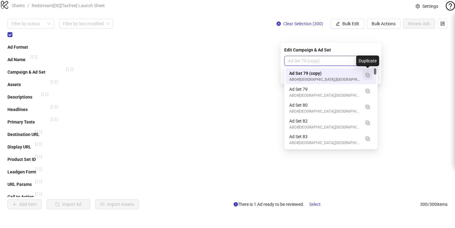
click at [368, 72] on span "button" at bounding box center [368, 74] width 4 height 5
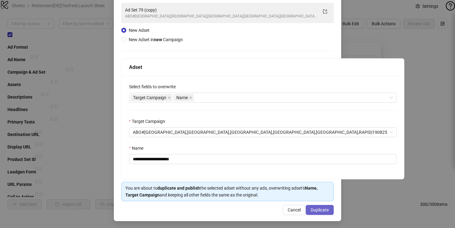
click at [315, 210] on span "Duplicate" at bounding box center [320, 209] width 18 height 5
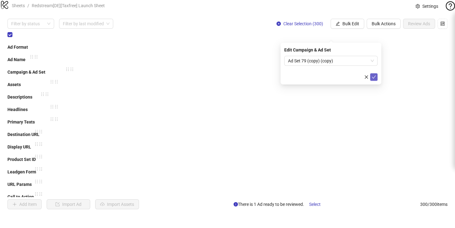
click at [375, 79] on icon "check" at bounding box center [374, 77] width 4 height 4
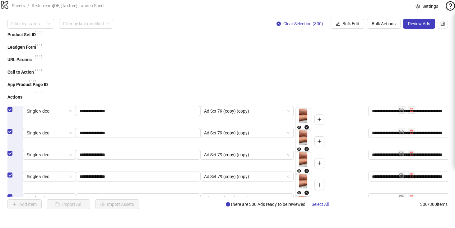
scroll to position [0, 0]
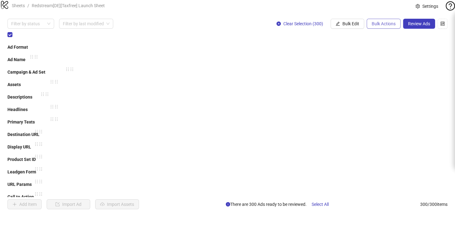
click at [377, 26] on span "Bulk Actions" at bounding box center [384, 23] width 24 height 5
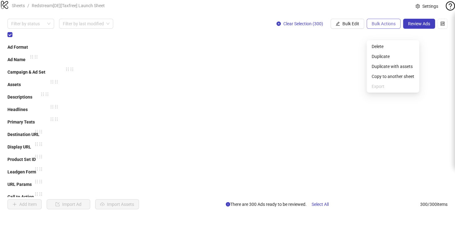
click at [371, 29] on button "Bulk Actions" at bounding box center [384, 24] width 34 height 10
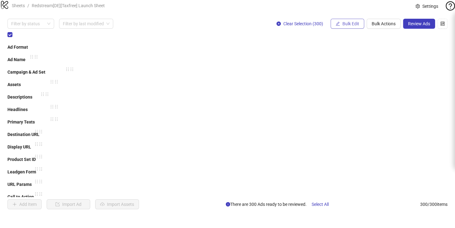
click at [346, 26] on span "Bulk Edit" at bounding box center [351, 23] width 17 height 5
click at [430, 26] on span "Review Ads" at bounding box center [419, 23] width 22 height 5
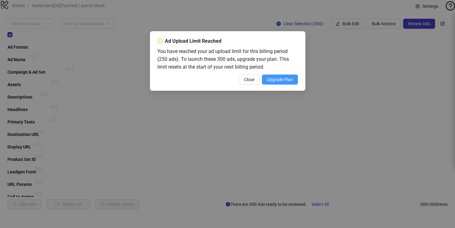
click at [287, 78] on span "Upgrade Plan" at bounding box center [280, 79] width 26 height 5
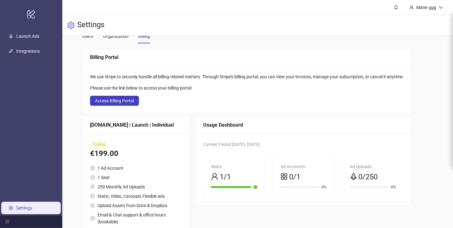
scroll to position [38, 0]
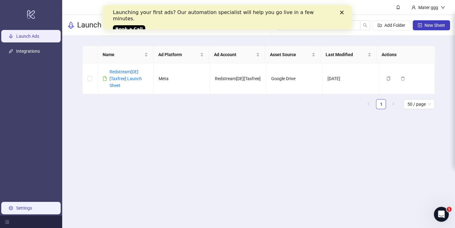
click at [16, 205] on link "Settings" at bounding box center [24, 207] width 16 height 5
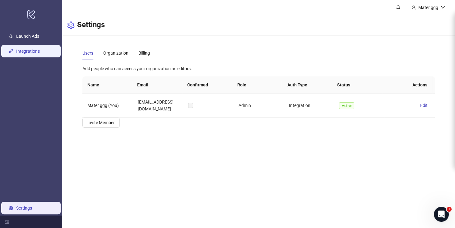
click at [31, 51] on link "Integrations" at bounding box center [28, 51] width 24 height 5
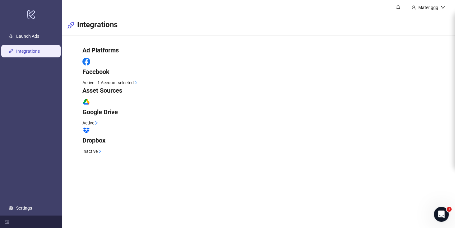
click at [407, 81] on div "Active - 1 Account selected" at bounding box center [258, 82] width 353 height 7
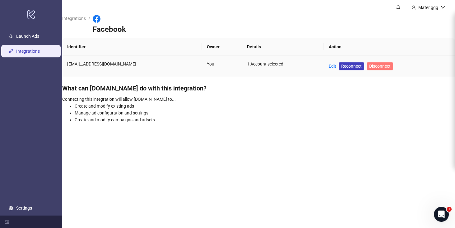
click at [369, 63] on span "Disconnect" at bounding box center [379, 65] width 21 height 5
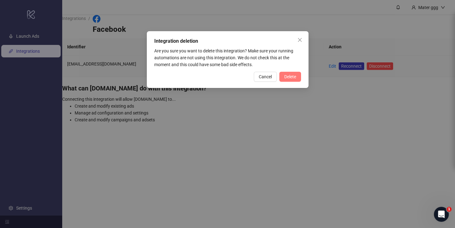
click at [289, 79] on button "Delete" at bounding box center [291, 77] width 22 height 10
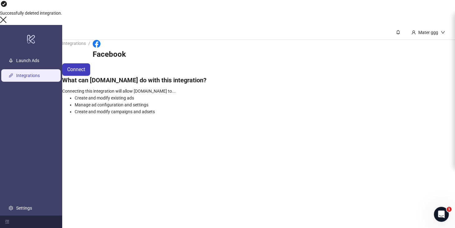
click at [37, 73] on link "Integrations" at bounding box center [28, 75] width 24 height 5
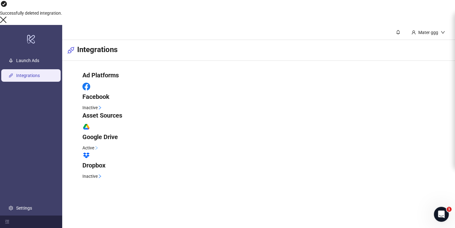
click at [248, 123] on div "platform/google_drive Google Drive" at bounding box center [258, 132] width 353 height 18
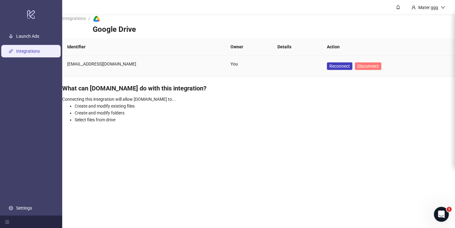
click at [358, 63] on span "Disconnect" at bounding box center [368, 65] width 21 height 5
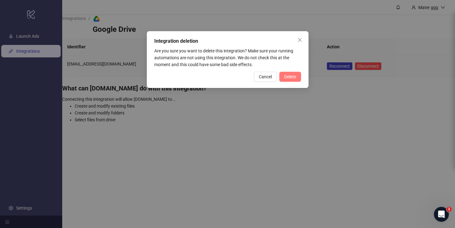
click at [293, 77] on span "Delete" at bounding box center [290, 76] width 12 height 5
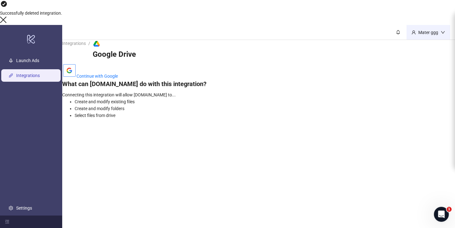
click at [442, 25] on div "Mater ggg" at bounding box center [429, 32] width 44 height 15
click at [431, 40] on header "Integrations / platform/google_drive Google Drive" at bounding box center [258, 51] width 393 height 23
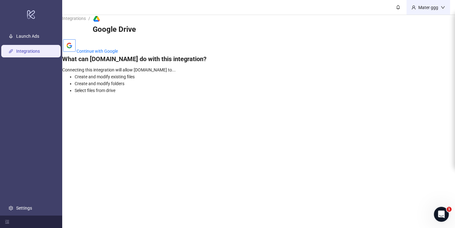
click at [422, 11] on div "Mater ggg" at bounding box center [429, 7] width 44 height 15
click at [416, 22] on header "Integrations / platform/google_drive Google Drive" at bounding box center [258, 26] width 393 height 23
